Goal: Navigation & Orientation: Find specific page/section

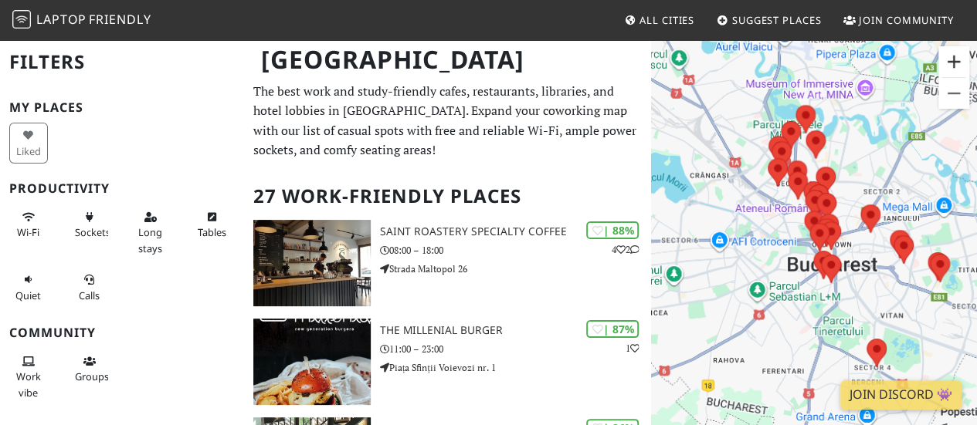
click at [960, 61] on button "Zoom in" at bounding box center [953, 61] width 31 height 31
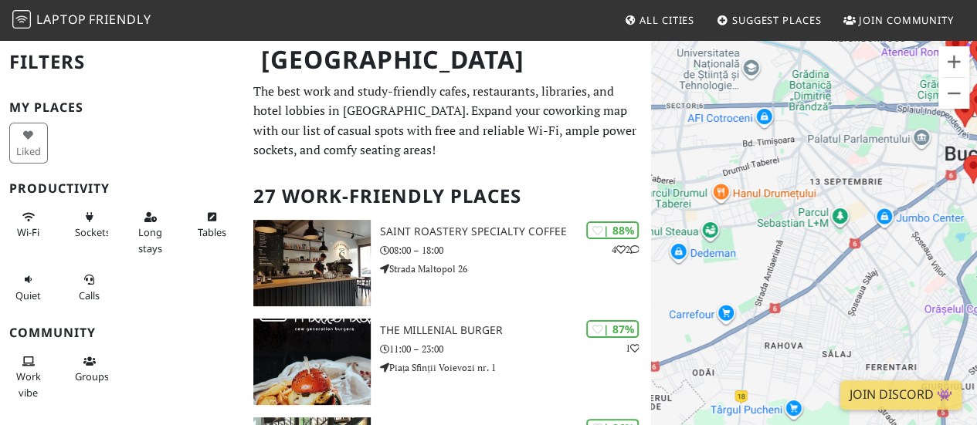
drag, startPoint x: 760, startPoint y: 312, endPoint x: 902, endPoint y: 183, distance: 191.8
click at [902, 183] on div "To navigate, press the arrow keys." at bounding box center [814, 251] width 326 height 425
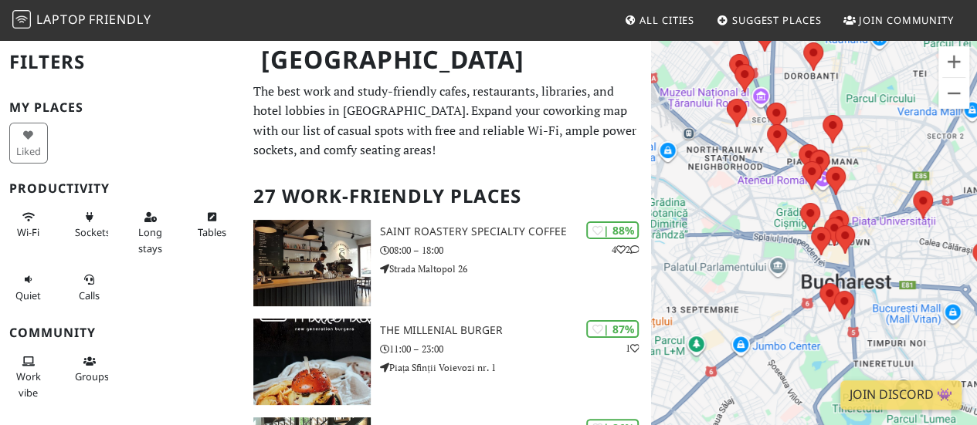
drag, startPoint x: 882, startPoint y: 168, endPoint x: 735, endPoint y: 303, distance: 198.9
click at [735, 303] on div "To navigate, press the arrow keys." at bounding box center [814, 251] width 326 height 425
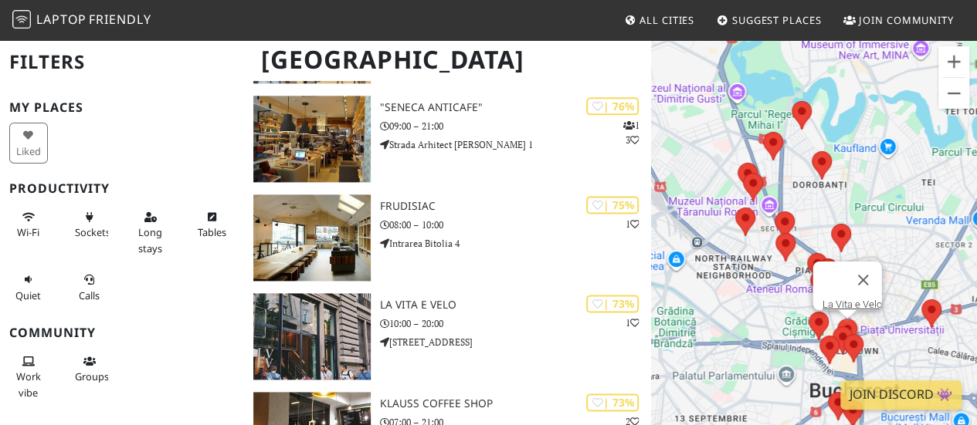
scroll to position [916, 0]
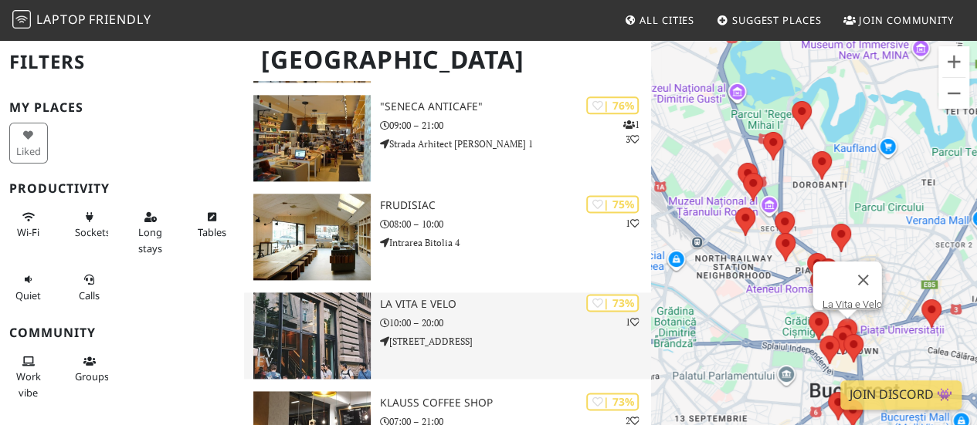
click at [445, 337] on p "[STREET_ADDRESS]" at bounding box center [515, 341] width 271 height 15
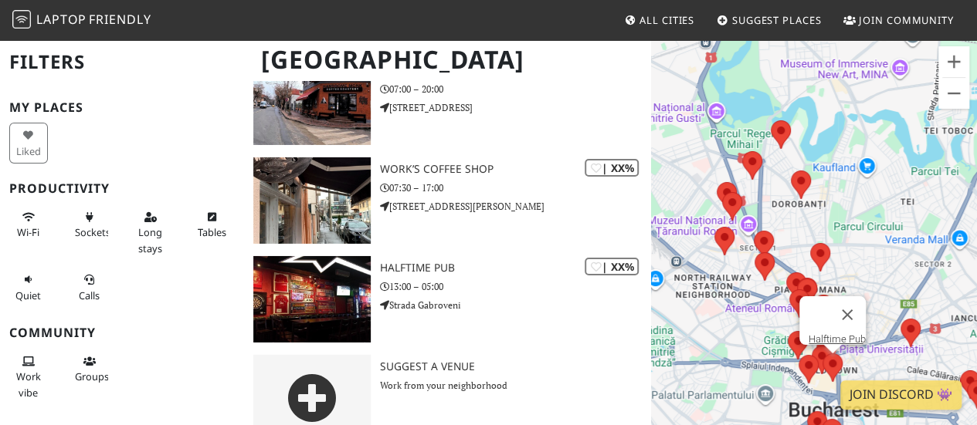
scroll to position [2561, 0]
